Goal: Information Seeking & Learning: Understand process/instructions

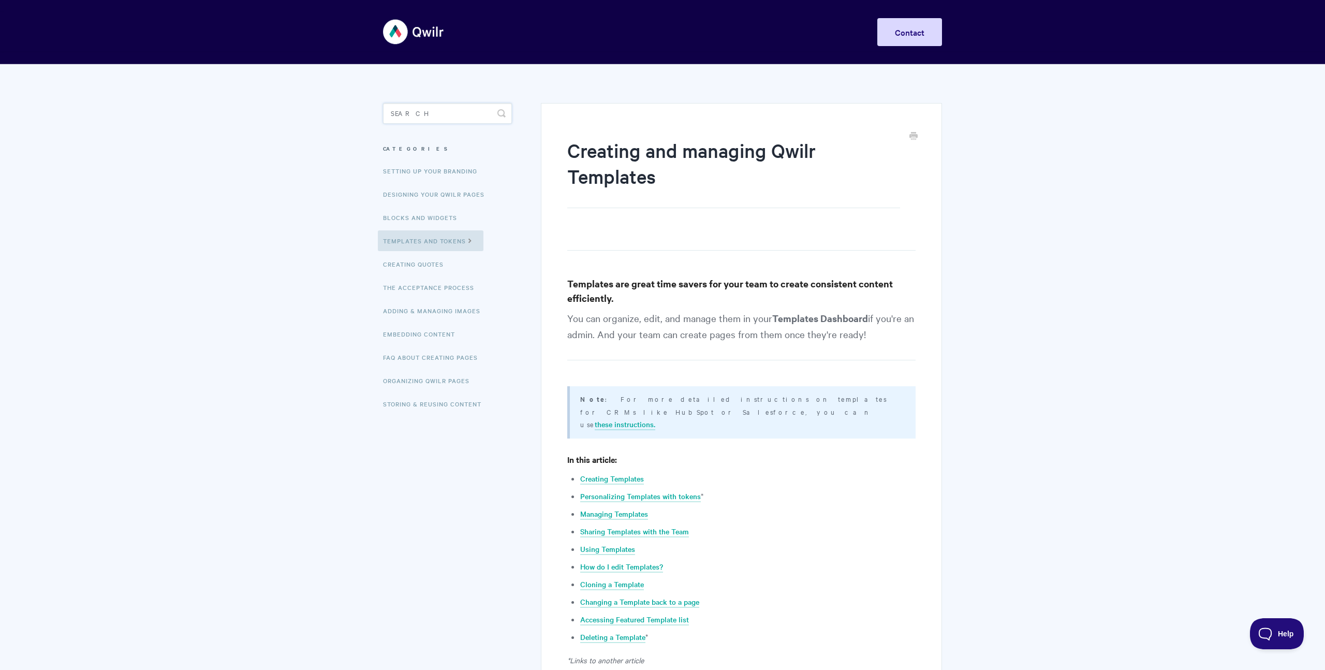
click at [408, 113] on input "Search" at bounding box center [447, 113] width 129 height 21
type input "hubspot"
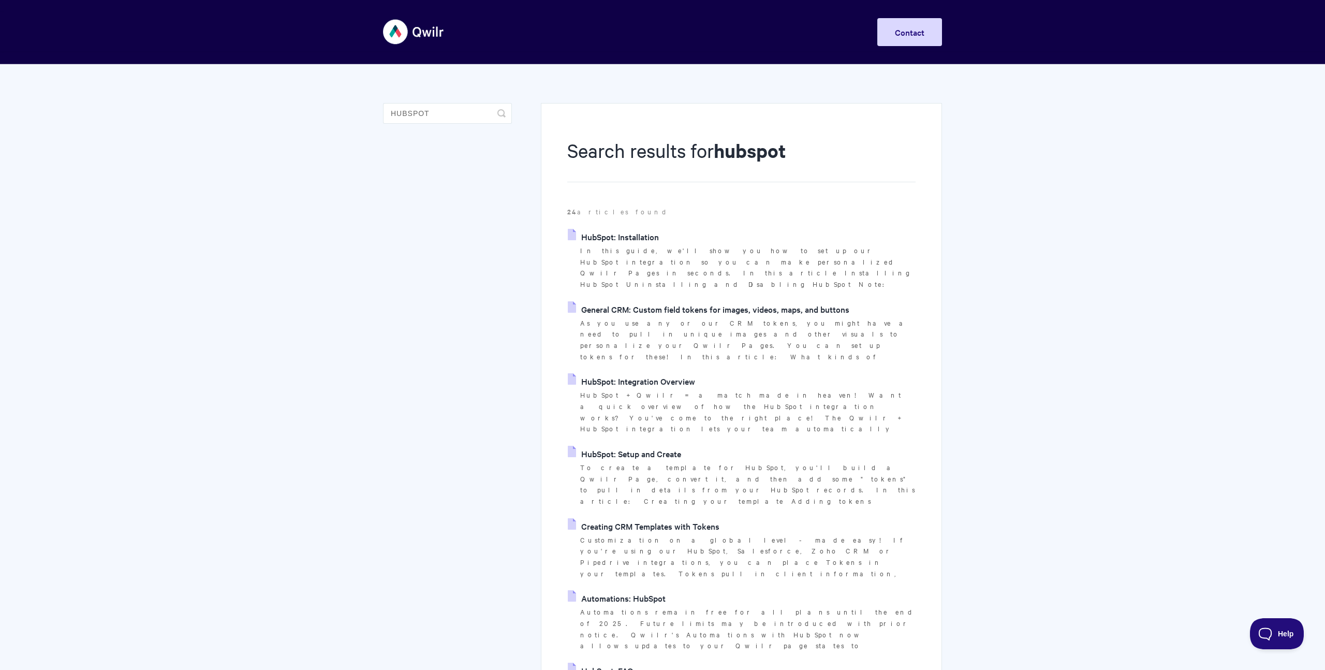
click at [640, 241] on link "HubSpot: Installation" at bounding box center [613, 237] width 91 height 16
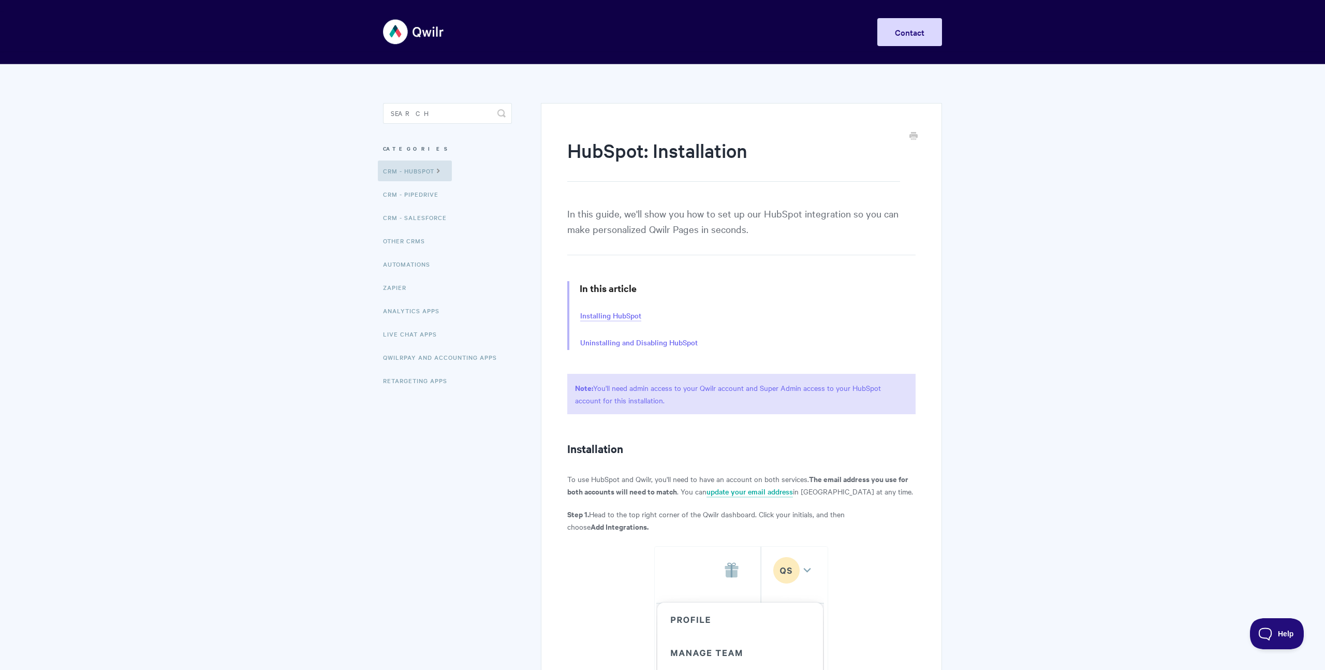
click at [606, 316] on link "Installing HubSpot" at bounding box center [610, 315] width 61 height 11
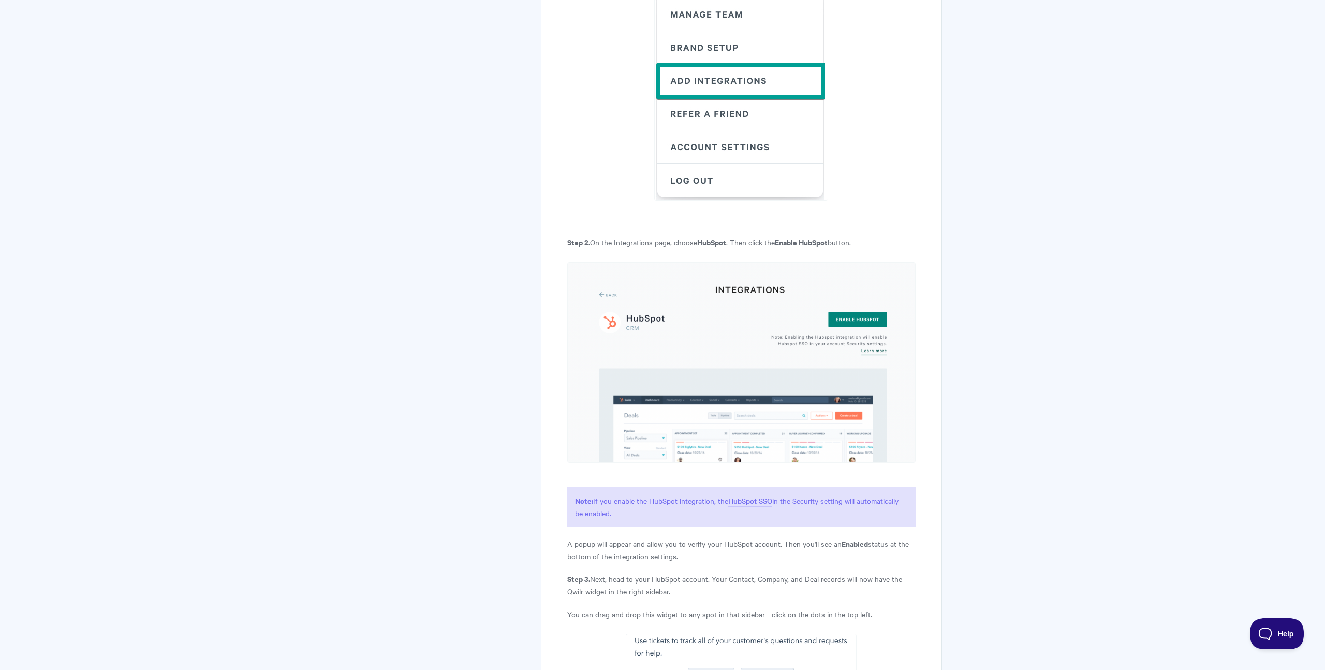
scroll to position [714, 0]
